Goal: Find specific page/section: Find specific page/section

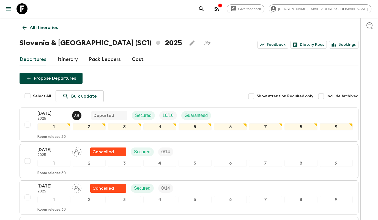
click at [55, 26] on p "All itineraries" at bounding box center [44, 27] width 28 height 7
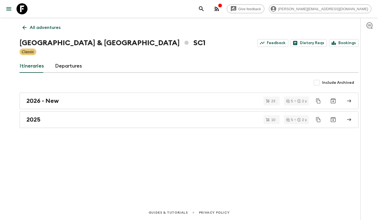
click at [45, 26] on p "All adventures" at bounding box center [45, 27] width 31 height 7
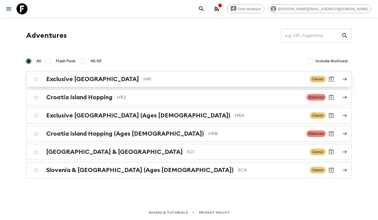
click at [80, 78] on h2 "Exclusive [GEOGRAPHIC_DATA]" at bounding box center [92, 78] width 93 height 7
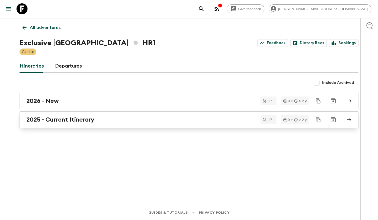
click at [72, 123] on h2 "2025 - Current Itinerary" at bounding box center [60, 119] width 68 height 7
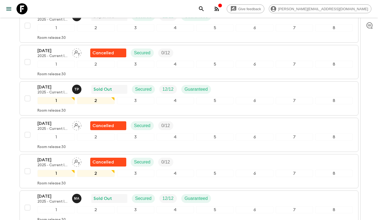
scroll to position [366, 0]
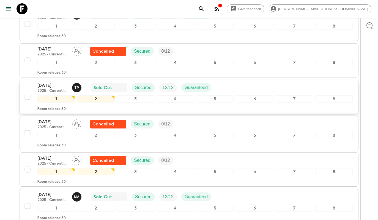
click at [238, 82] on div "[DATE] 2025 - Current Itinerary T P Sold Out Secured 12 / 12 Guaranteed" at bounding box center [194, 87] width 315 height 11
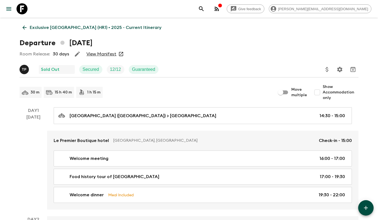
click at [98, 52] on link "View Manifest" at bounding box center [101, 54] width 30 height 6
